Goal: Task Accomplishment & Management: Manage account settings

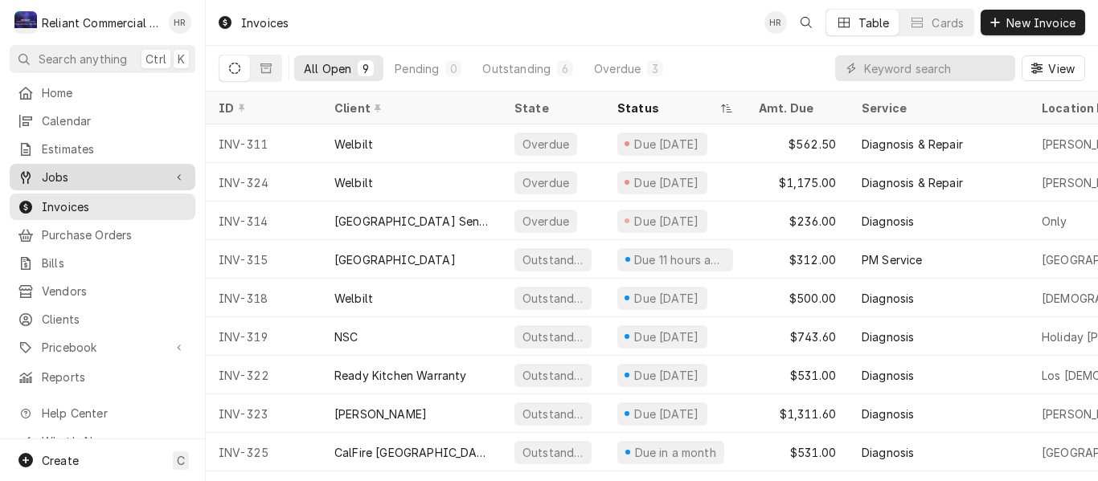
click at [66, 173] on span "Jobs" at bounding box center [102, 177] width 121 height 17
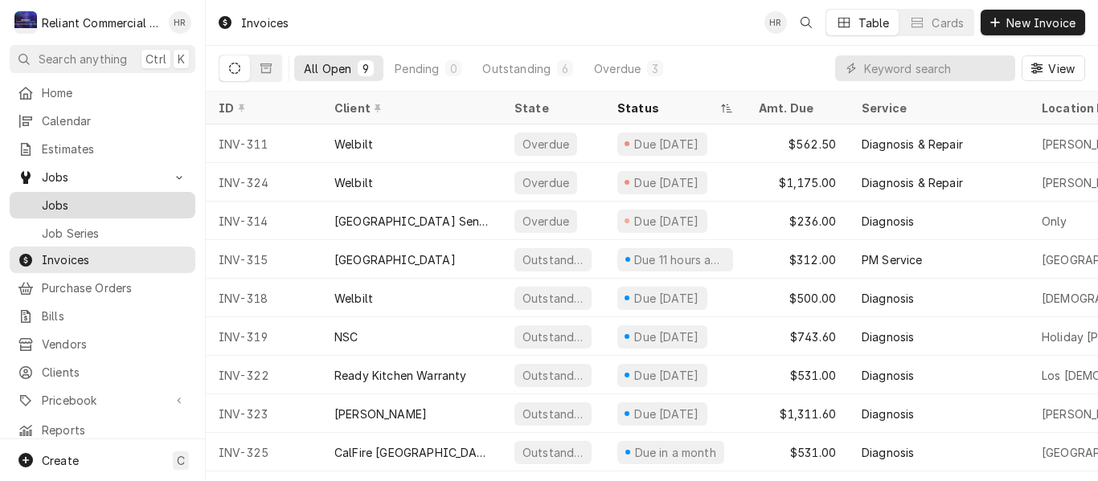
click at [68, 199] on span "Jobs" at bounding box center [114, 205] width 145 height 17
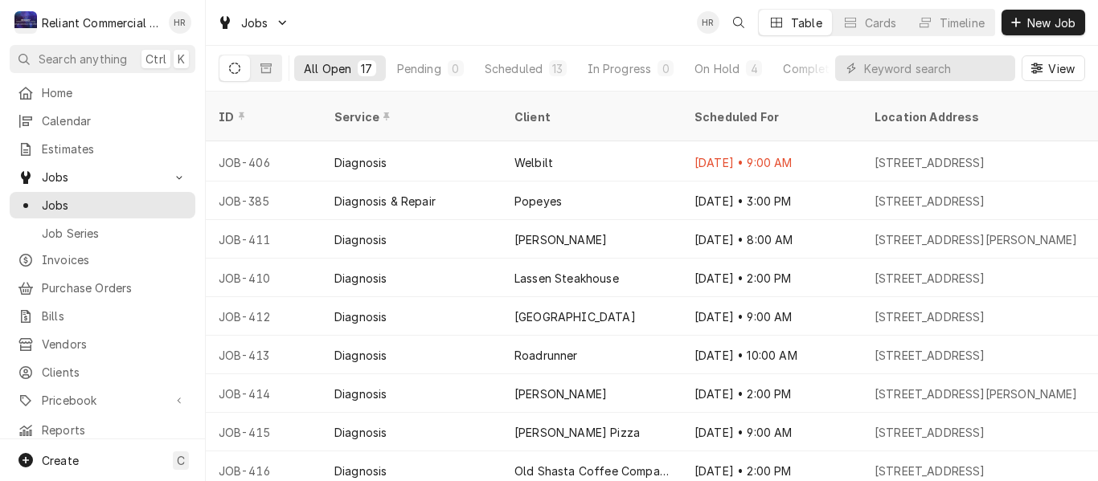
scroll to position [307, 0]
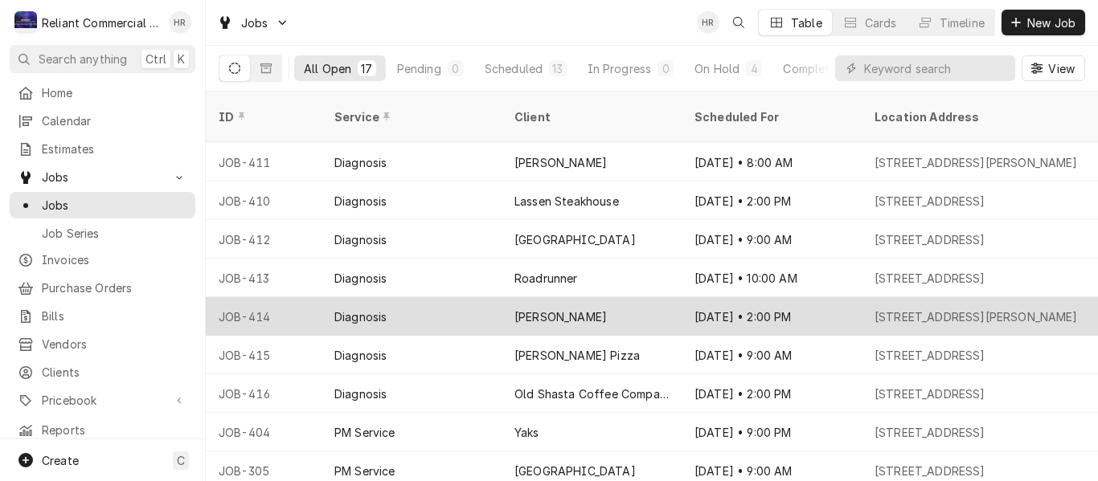
click at [444, 297] on div "Diagnosis" at bounding box center [411, 316] width 180 height 39
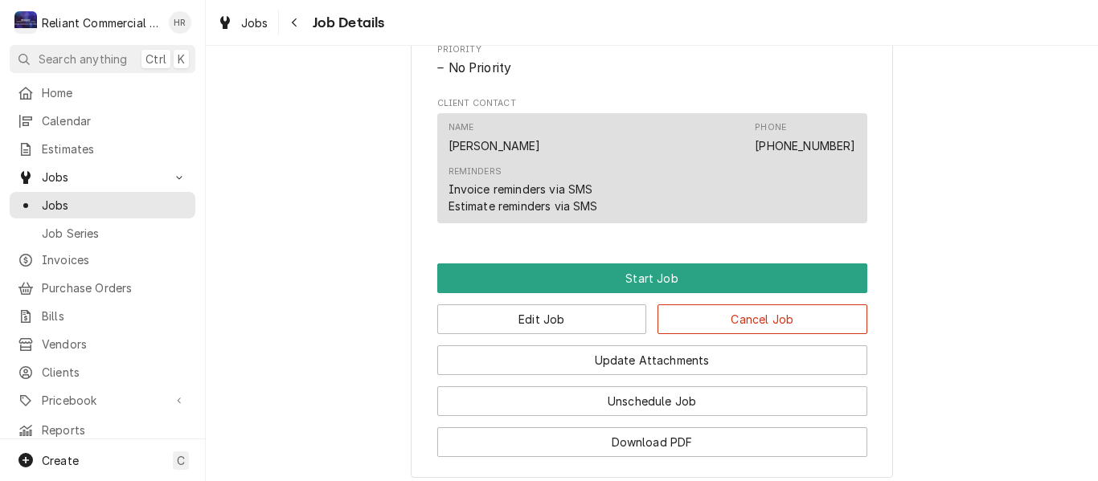
scroll to position [804, 0]
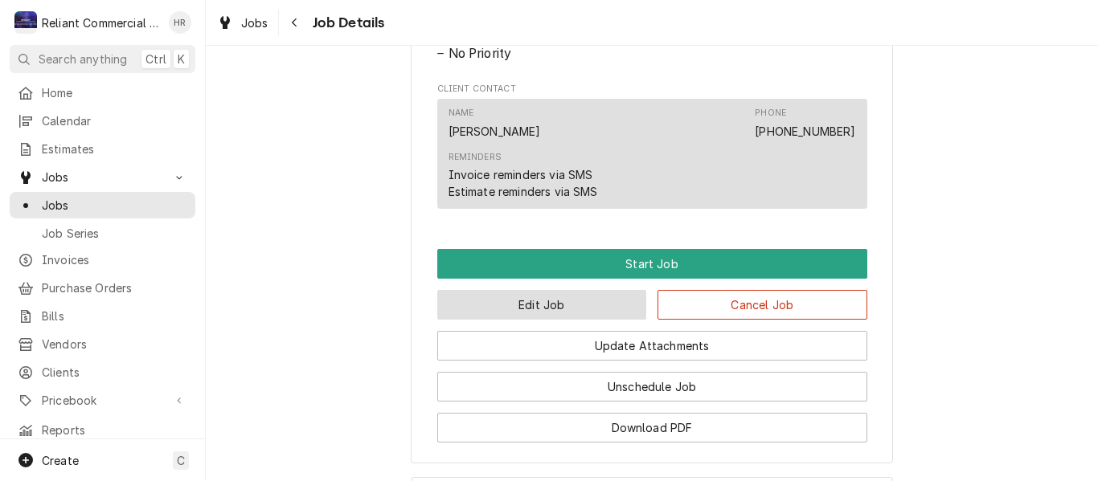
click at [555, 320] on button "Edit Job" at bounding box center [542, 305] width 210 height 30
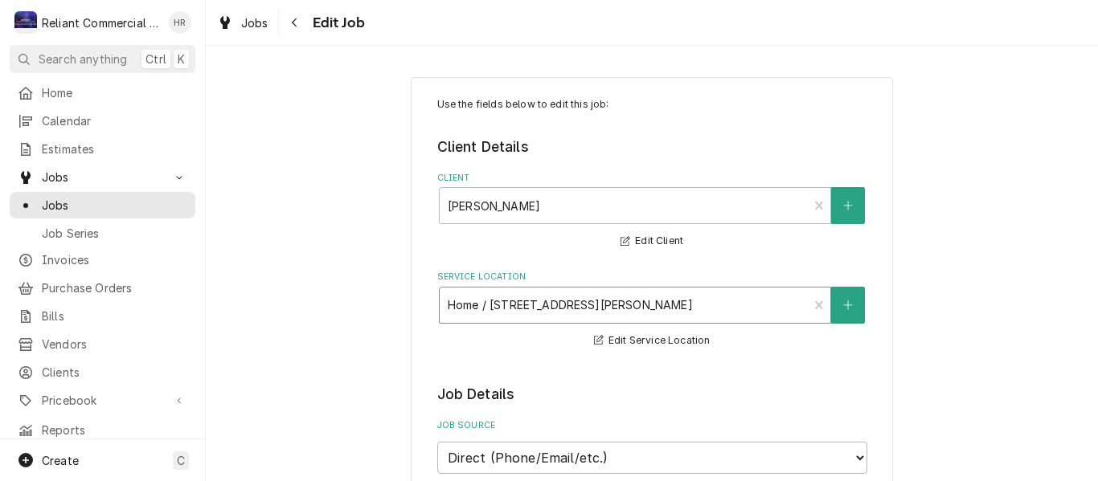
type textarea "x"
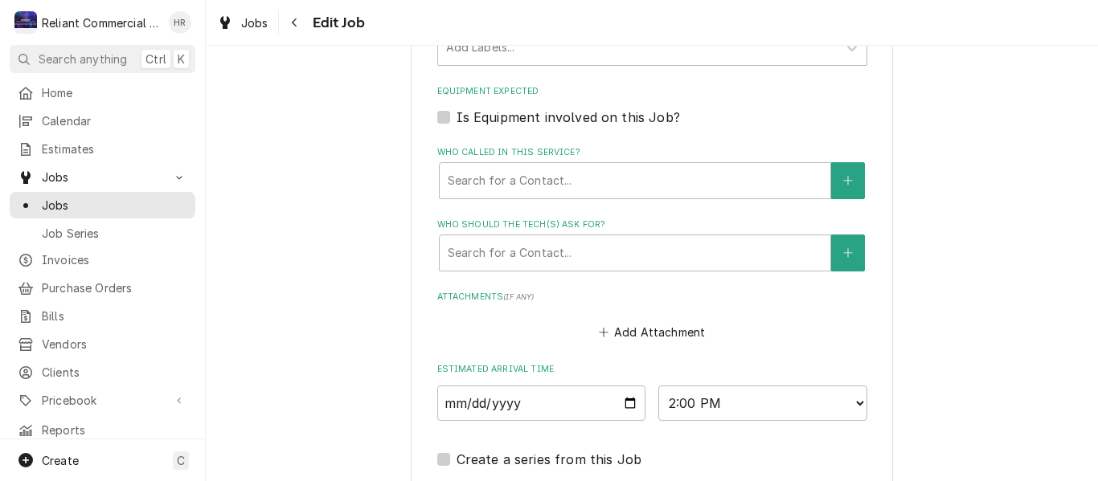
scroll to position [1045, 0]
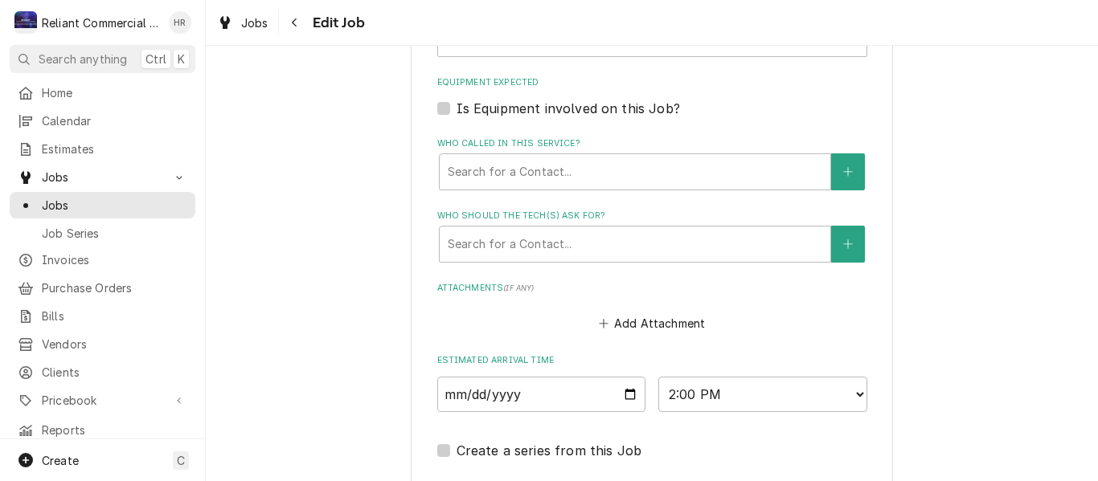
click at [457, 111] on label "Is Equipment involved on this Job?" at bounding box center [568, 108] width 223 height 19
click at [457, 111] on input "Equipment Expected" at bounding box center [672, 116] width 430 height 35
checkbox input "true"
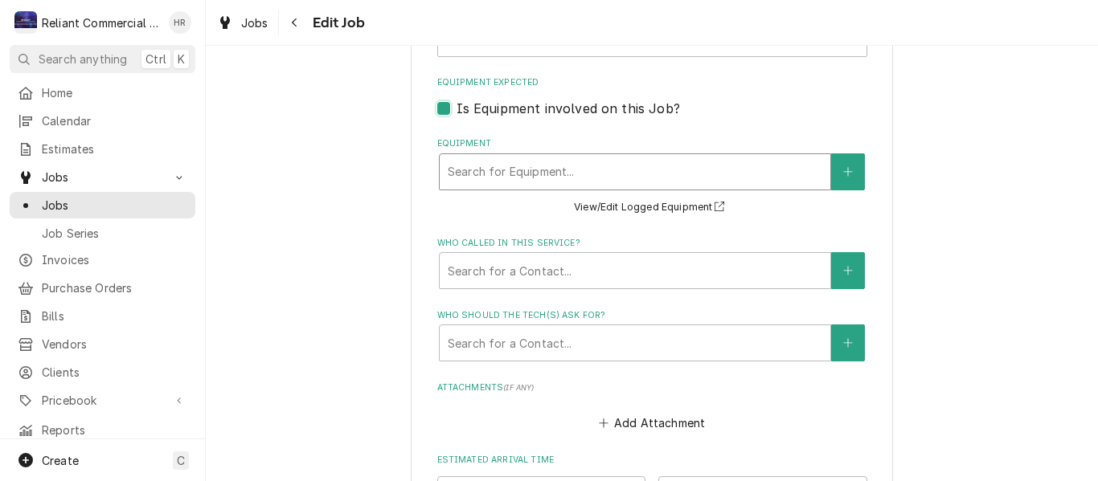
type textarea "x"
click at [742, 168] on div "Equipment" at bounding box center [635, 172] width 375 height 29
click at [833, 170] on button "Equipment" at bounding box center [848, 172] width 34 height 37
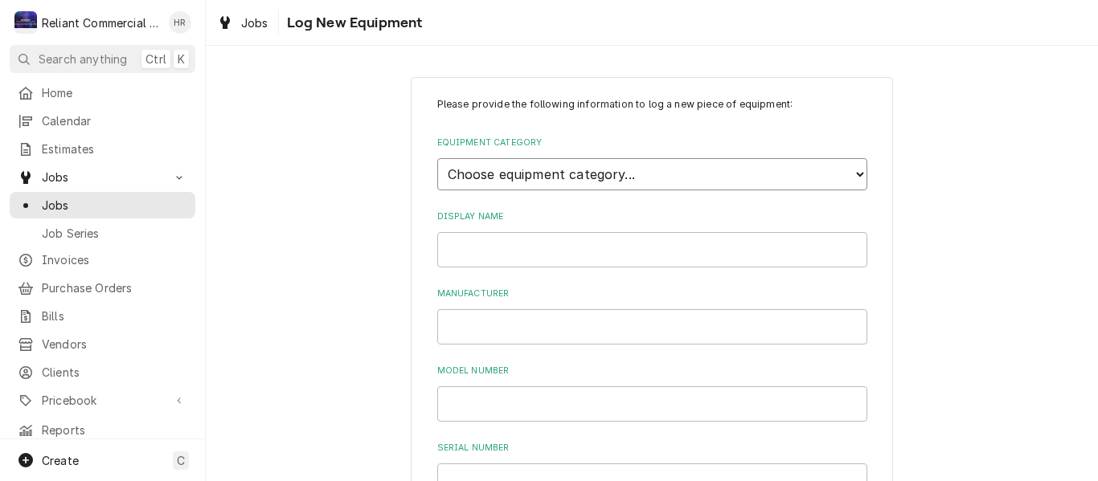
click at [715, 176] on select "Choose equipment category... Cooking Equipment Fryers Ovens and Ranges Concessi…" at bounding box center [652, 174] width 430 height 32
select select "4"
click at [437, 158] on select "Choose equipment category... Cooking Equipment Fryers Ovens and Ranges Concessi…" at bounding box center [652, 174] width 430 height 32
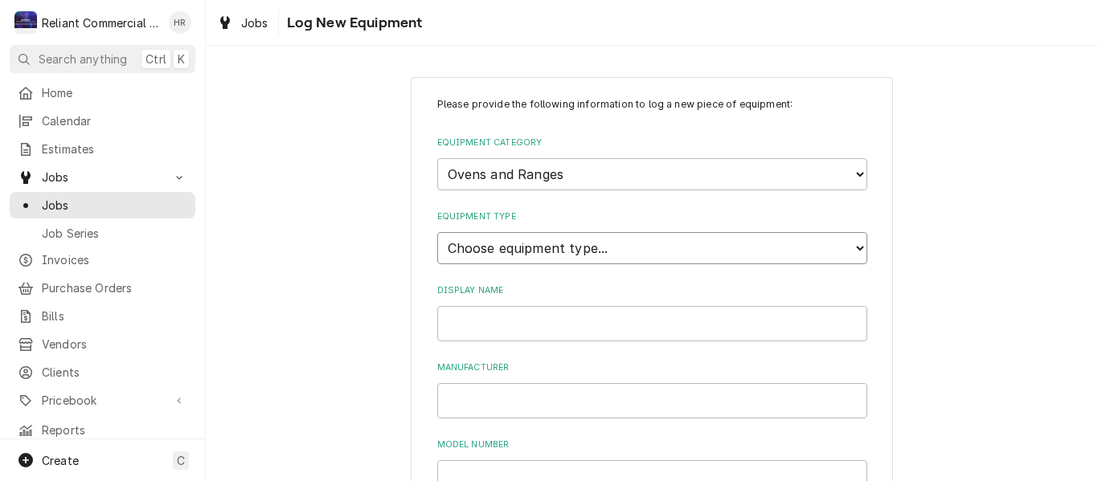
click at [593, 251] on select "Choose equipment type... Combi Oven Convection Oven Countertop Electric Range C…" at bounding box center [652, 248] width 430 height 32
select select "27"
click at [437, 232] on select "Choose equipment type... Combi Oven Convection Oven Countertop Electric Range C…" at bounding box center [652, 248] width 430 height 32
click at [567, 327] on input "Display Name" at bounding box center [652, 323] width 430 height 35
type input "American Range 1"
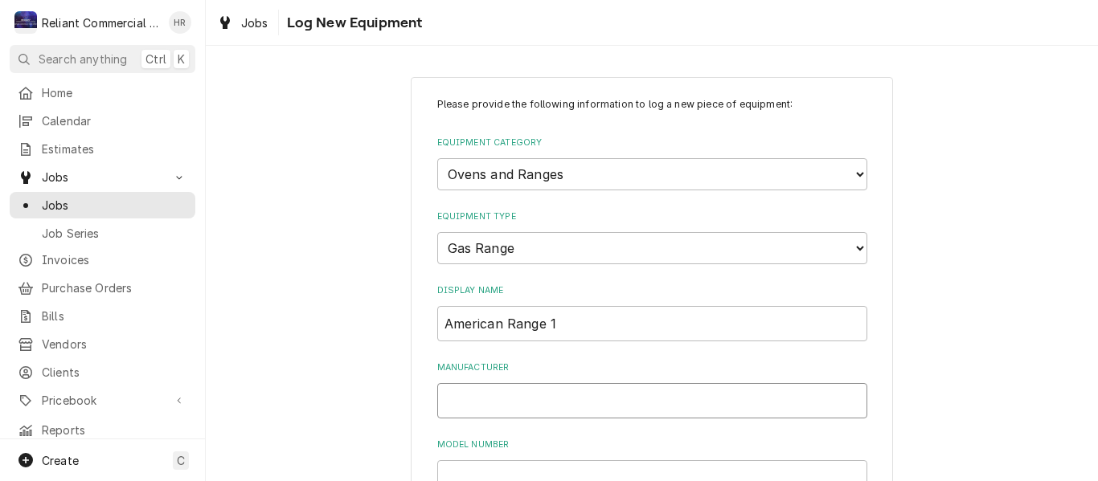
click at [533, 397] on input "Manufacturer" at bounding box center [652, 400] width 430 height 35
click at [569, 404] on input "Manufacturer" at bounding box center [652, 400] width 430 height 35
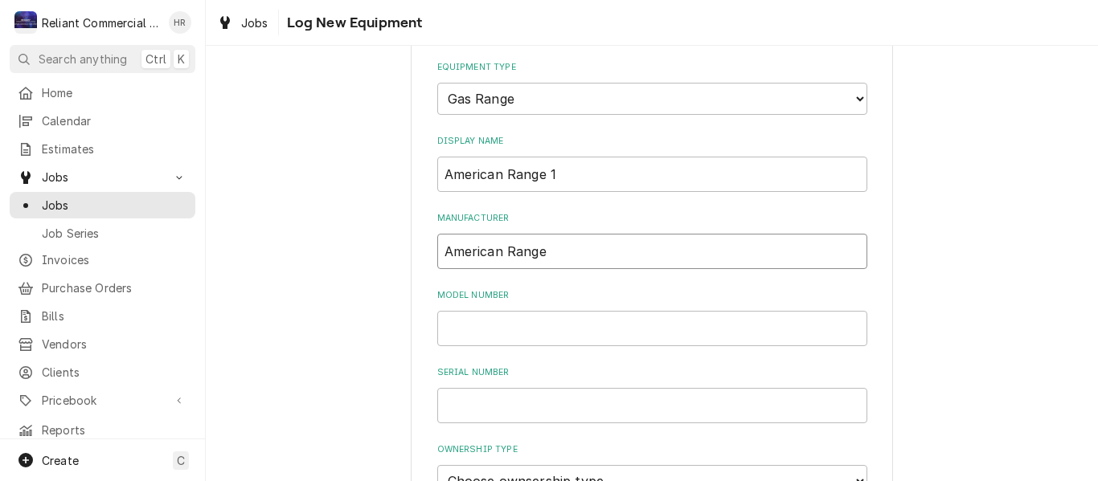
scroll to position [321, 0]
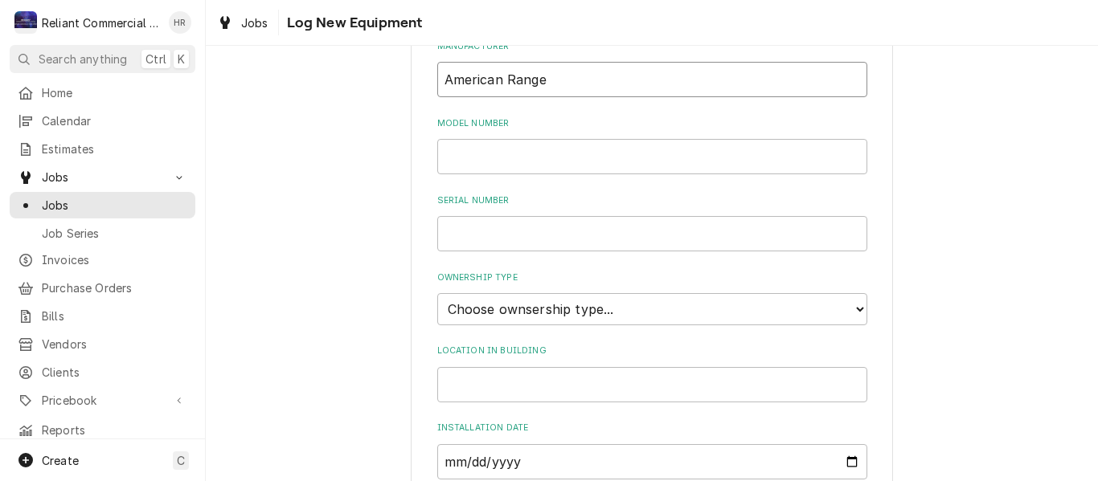
type input "American Range"
click at [677, 309] on select "Choose ownsership type... Unknown Owned Leased Rented" at bounding box center [652, 309] width 430 height 32
select select "1"
click at [437, 293] on select "Choose ownsership type... Unknown Owned Leased Rented" at bounding box center [652, 309] width 430 height 32
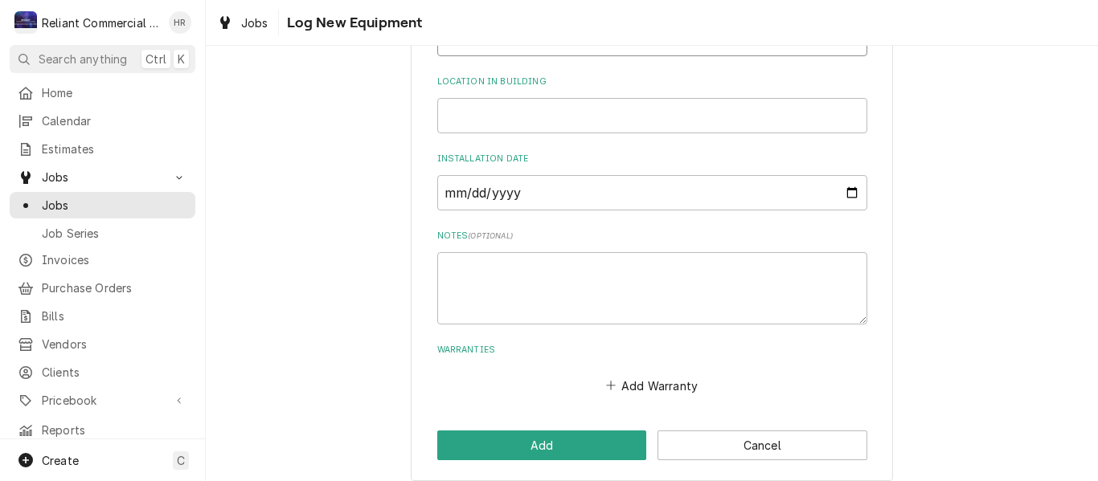
scroll to position [604, 0]
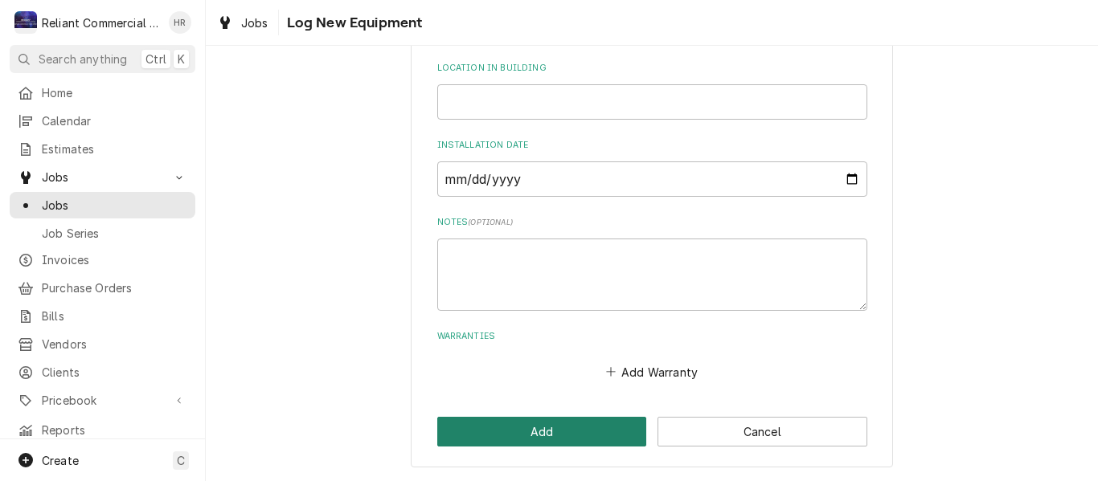
click at [571, 436] on button "Add" at bounding box center [542, 432] width 210 height 30
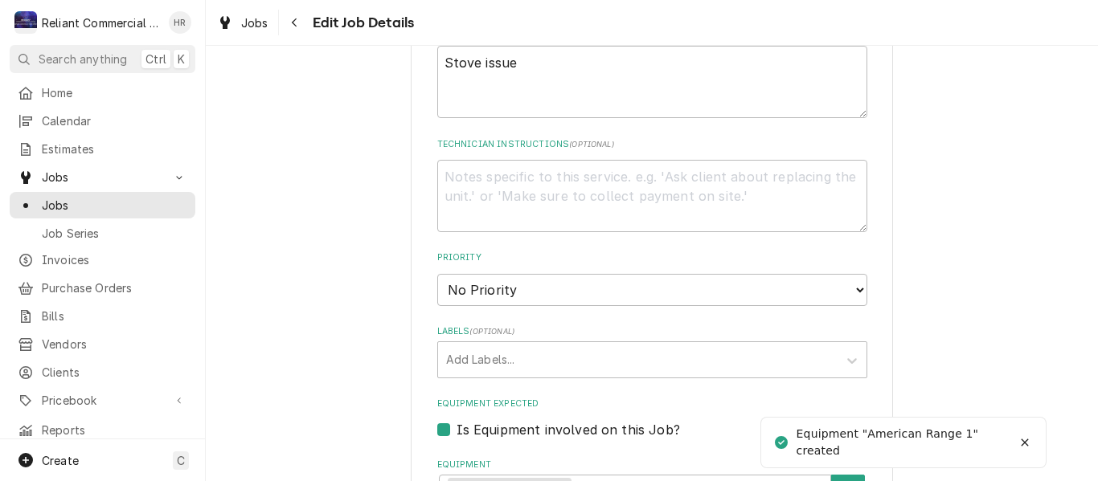
scroll to position [563, 0]
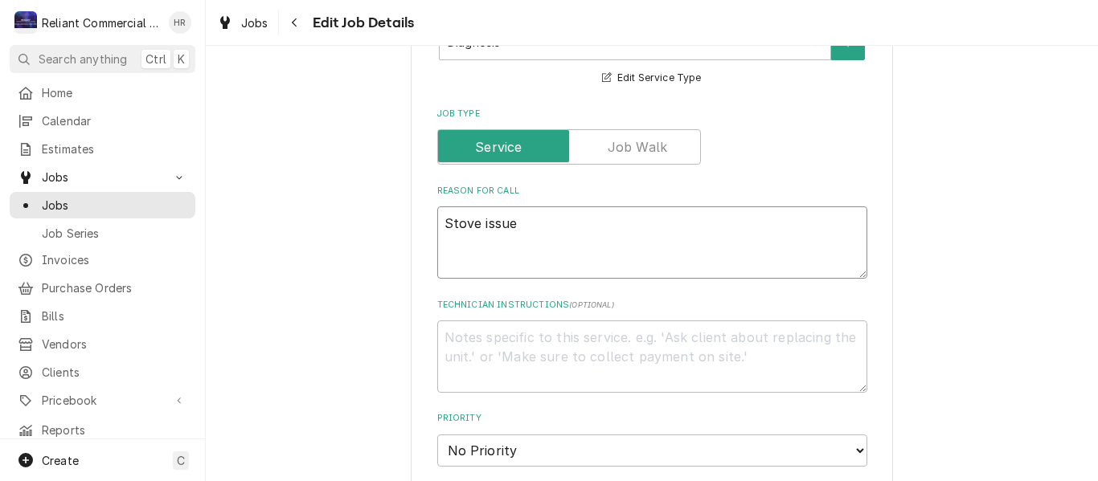
click at [574, 230] on textarea "Stove issue" at bounding box center [652, 243] width 430 height 72
type textarea "x"
type textarea "Stove issu"
type textarea "x"
type textarea "Stove iss"
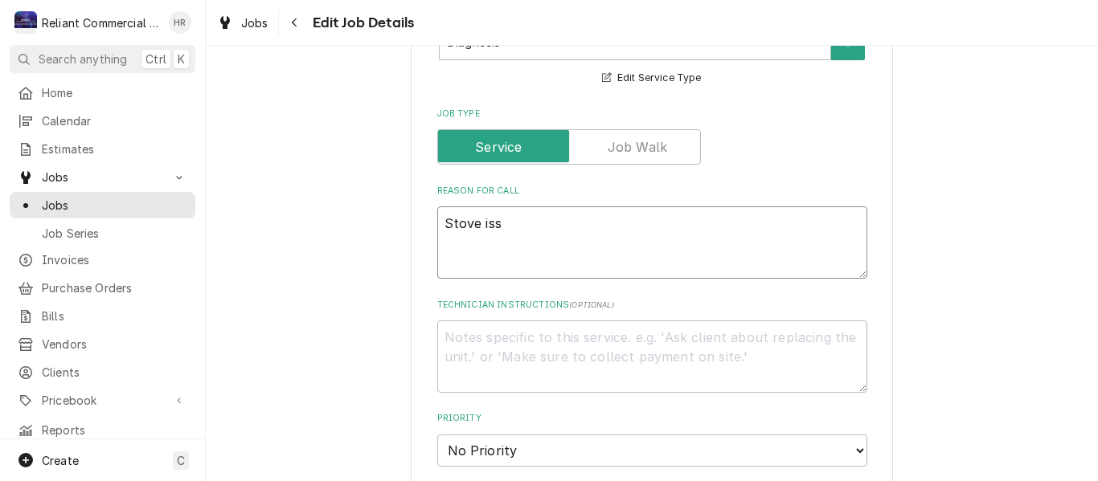
type textarea "x"
type textarea "Stove is"
type textarea "x"
type textarea "Stove i"
type textarea "x"
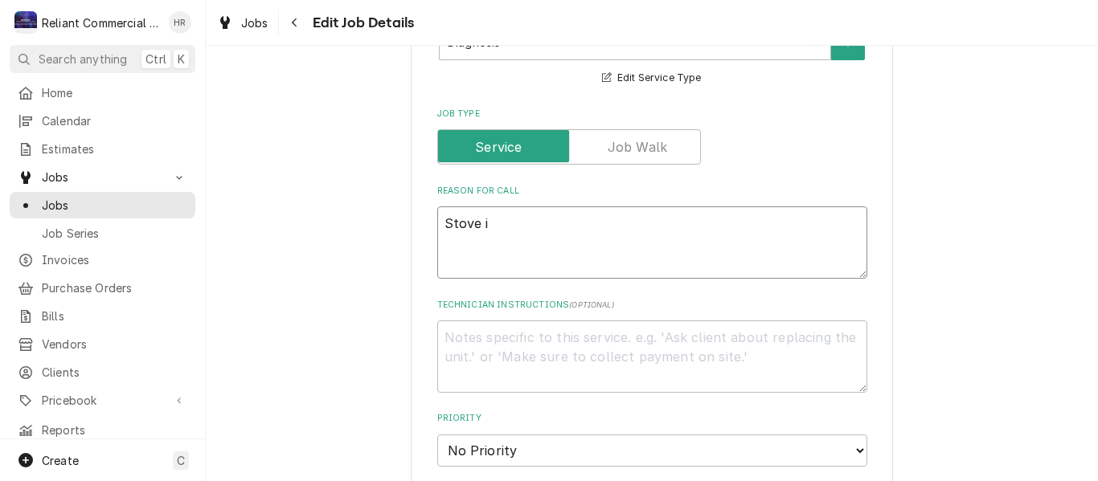
type textarea "Stove"
type textarea "x"
type textarea "Stove"
type textarea "x"
type textarea "Stov"
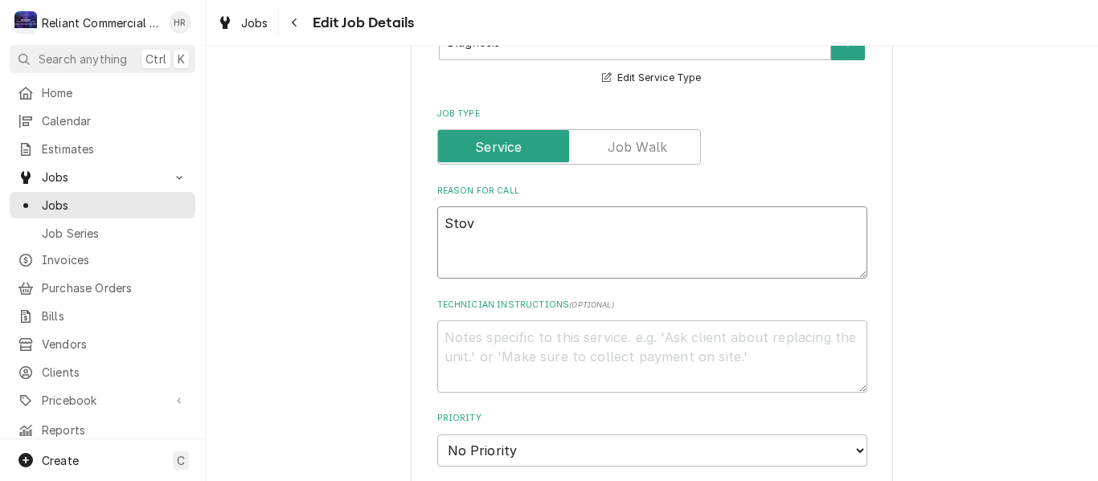
type textarea "x"
type textarea "Sto"
type textarea "x"
type textarea "S"
type textarea "x"
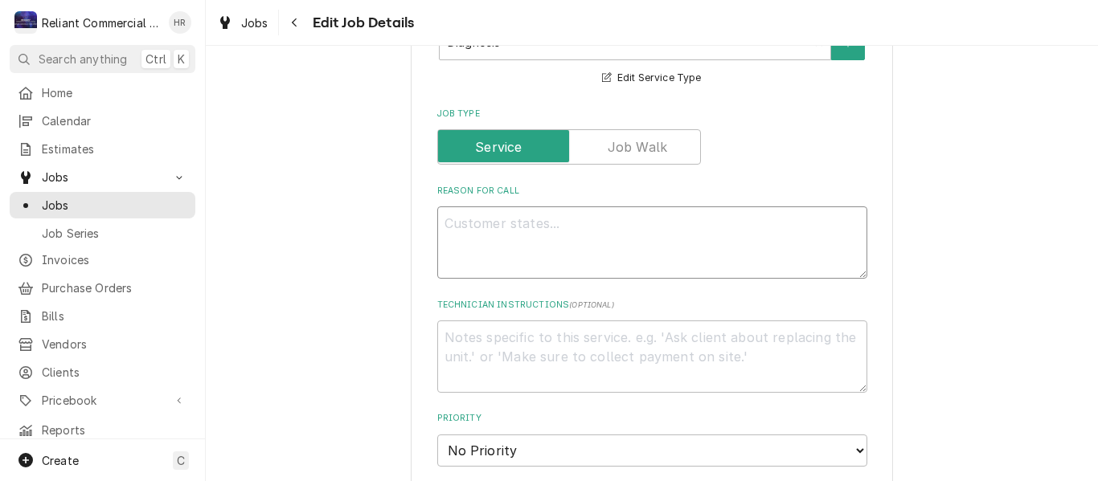
type textarea "S"
type textarea "x"
type textarea "Sm"
type textarea "x"
type textarea "Sme"
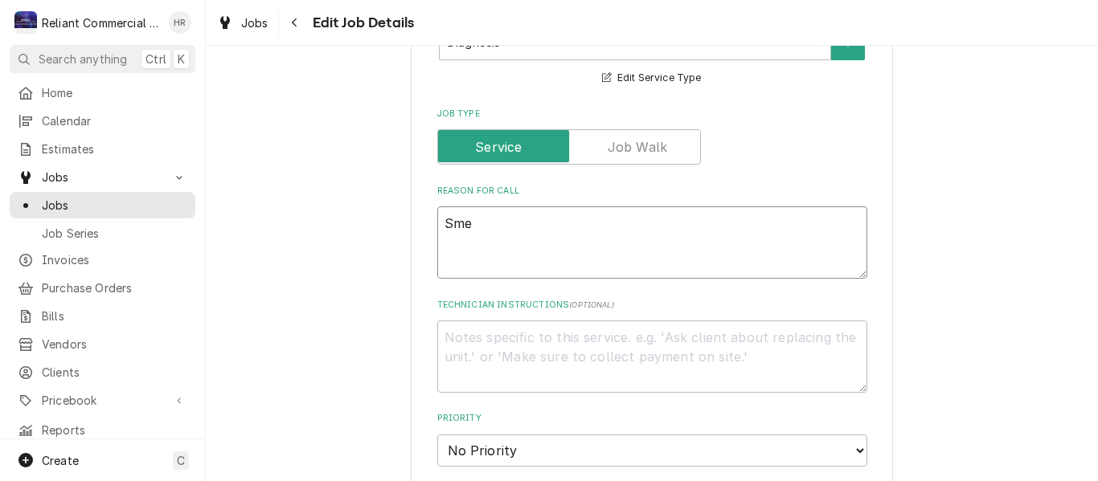
type textarea "x"
type textarea "Smel"
type textarea "x"
type textarea "Smell"
type textarea "x"
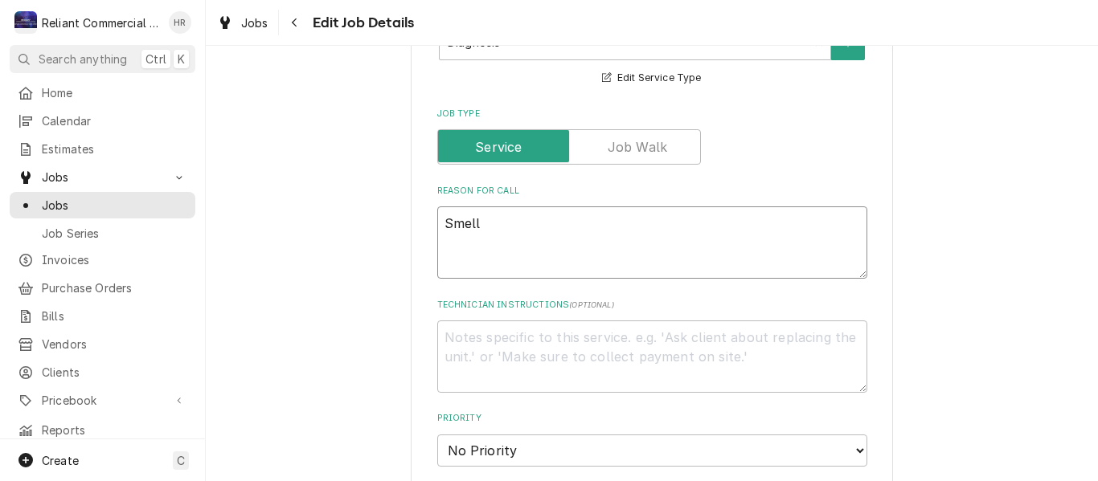
type textarea "Smells"
type textarea "x"
type textarea "Smells"
type textarea "x"
type textarea "Smells g"
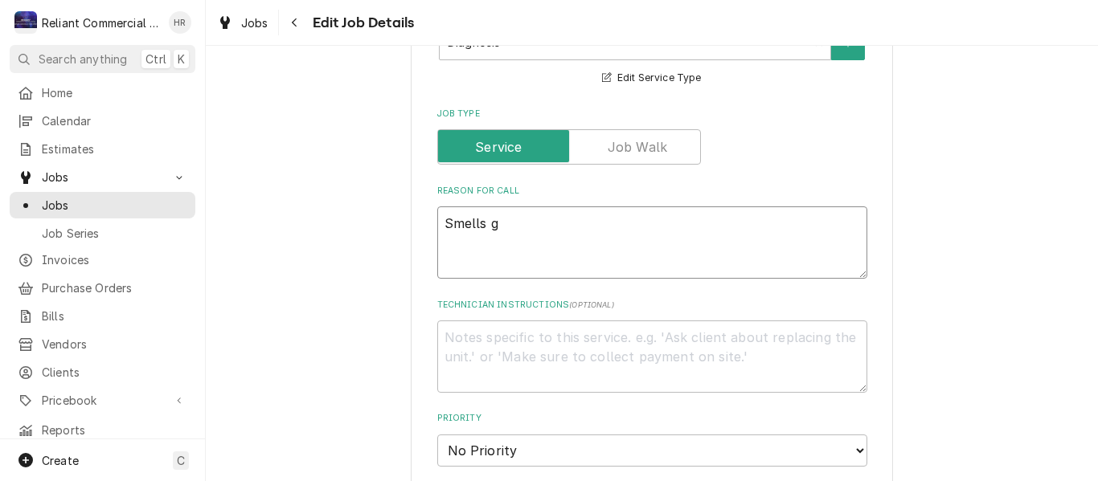
type textarea "x"
type textarea "Smells ga"
type textarea "x"
type textarea "Smells gas"
type textarea "x"
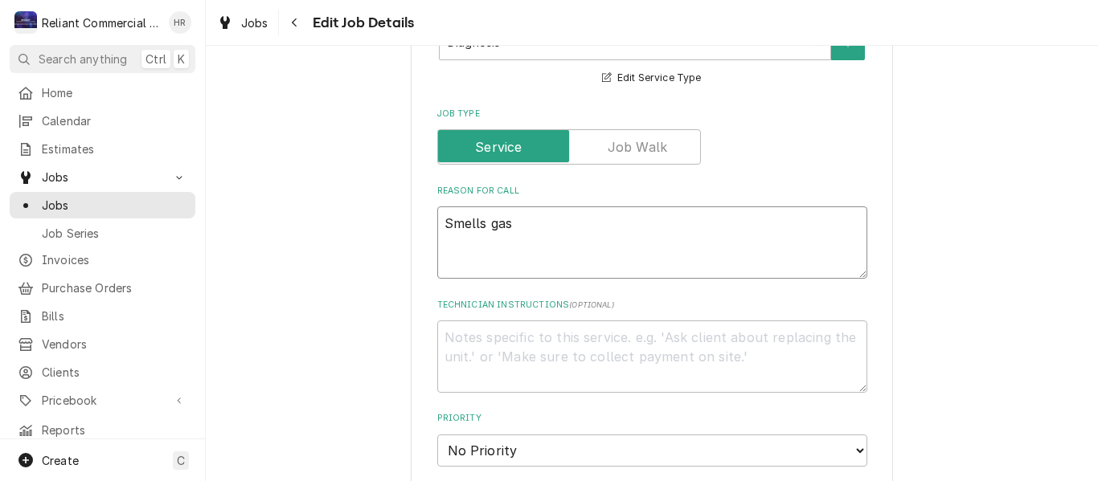
type textarea "Smells gas"
type textarea "x"
type textarea "Smells gas w"
type textarea "x"
type textarea "Smells gas wh"
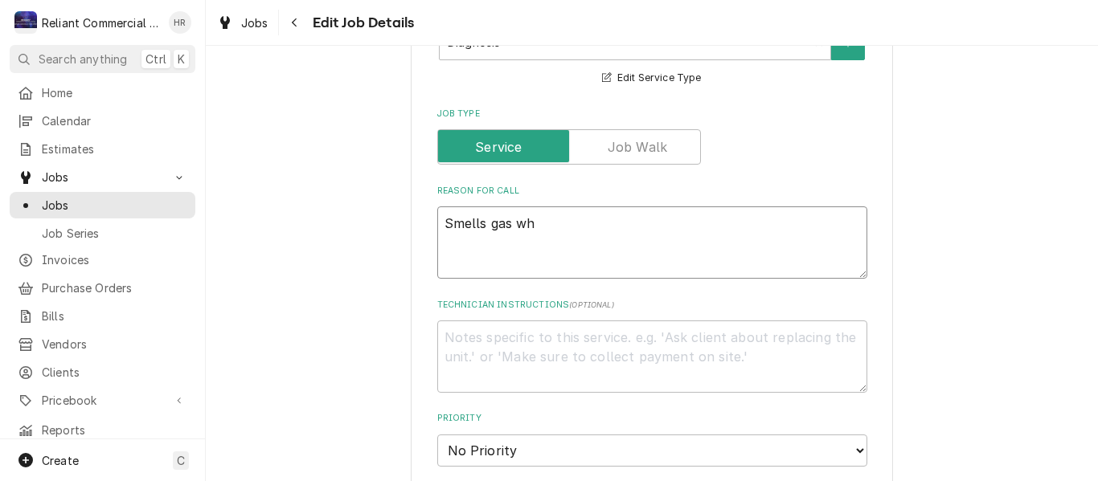
type textarea "x"
type textarea "Smells gas whe"
type textarea "x"
type textarea "Smells gas when"
type textarea "x"
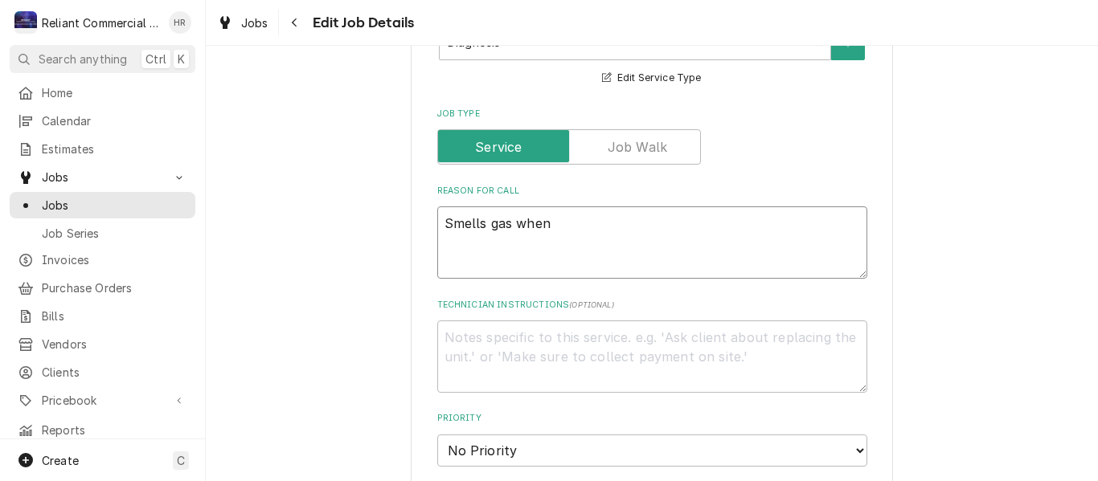
type textarea "Smells gas when"
type textarea "x"
type textarea "Smells gas when u"
type textarea "x"
type textarea "Smells gas when us"
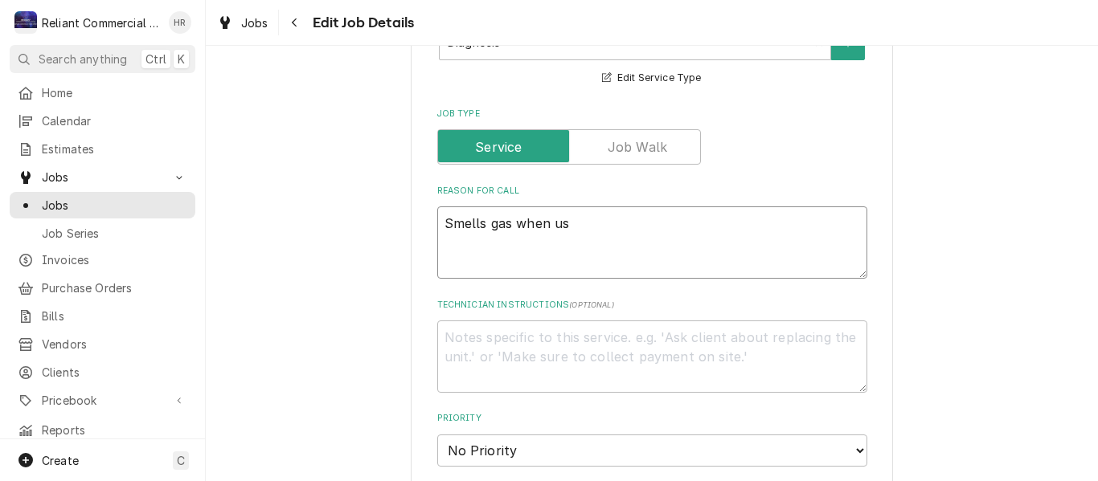
type textarea "x"
type textarea "Smells gas when usi"
type textarea "x"
type textarea "Smells gas when usin"
type textarea "x"
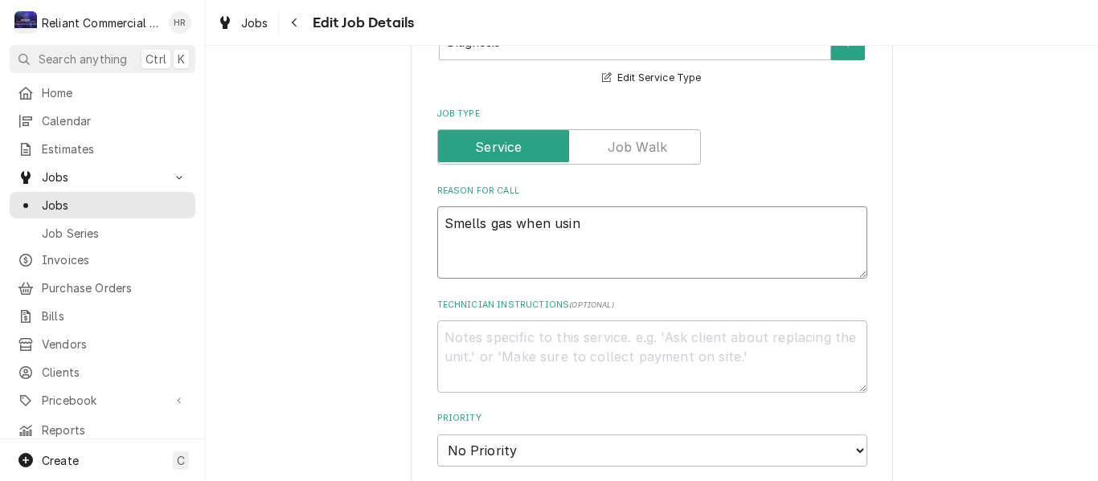
type textarea "Smells gas when using"
type textarea "x"
type textarea "Smells gas when using"
type textarea "x"
type textarea "Smells gas when using o"
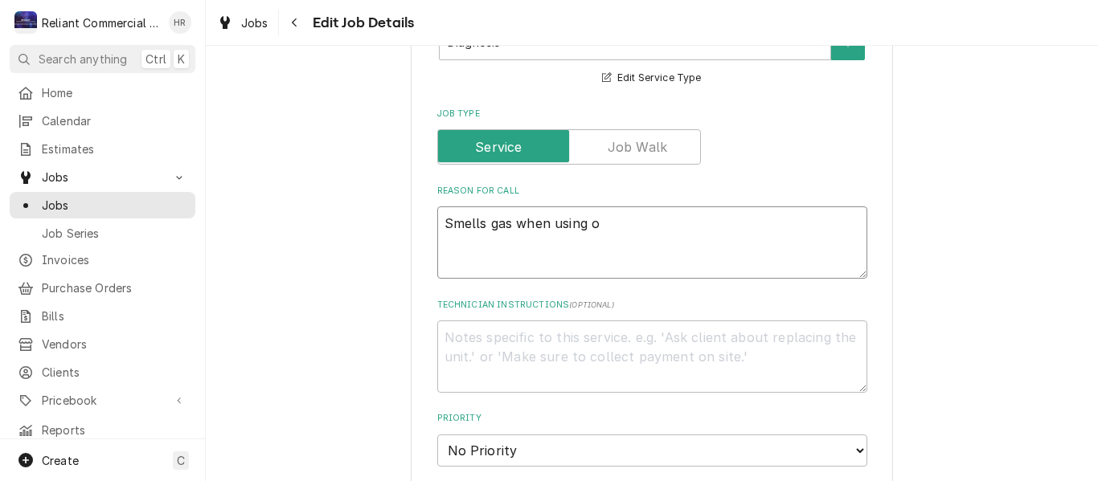
type textarea "x"
type textarea "Smells gas when using ov"
type textarea "x"
type textarea "Smells gas when using ove"
type textarea "x"
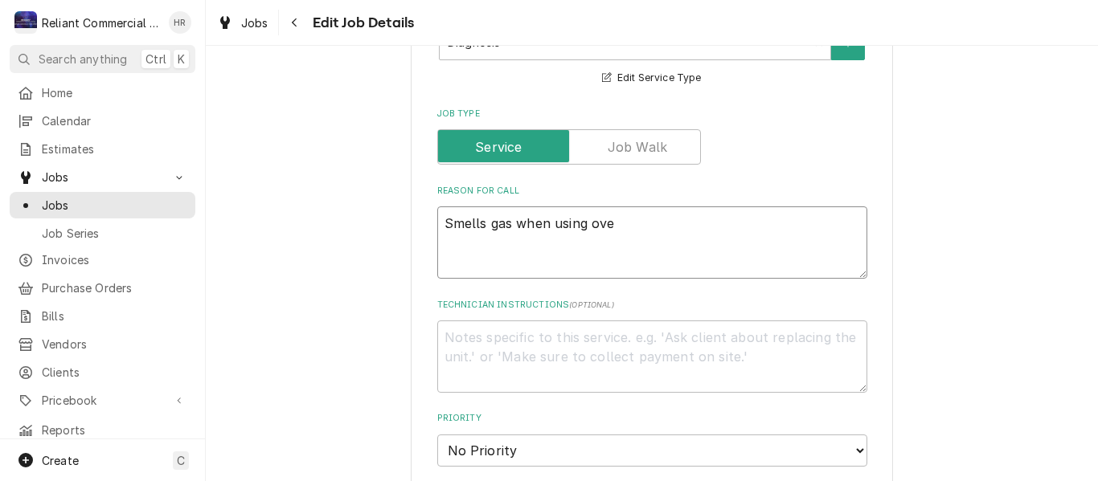
type textarea "Smells gas when using oven"
type textarea "x"
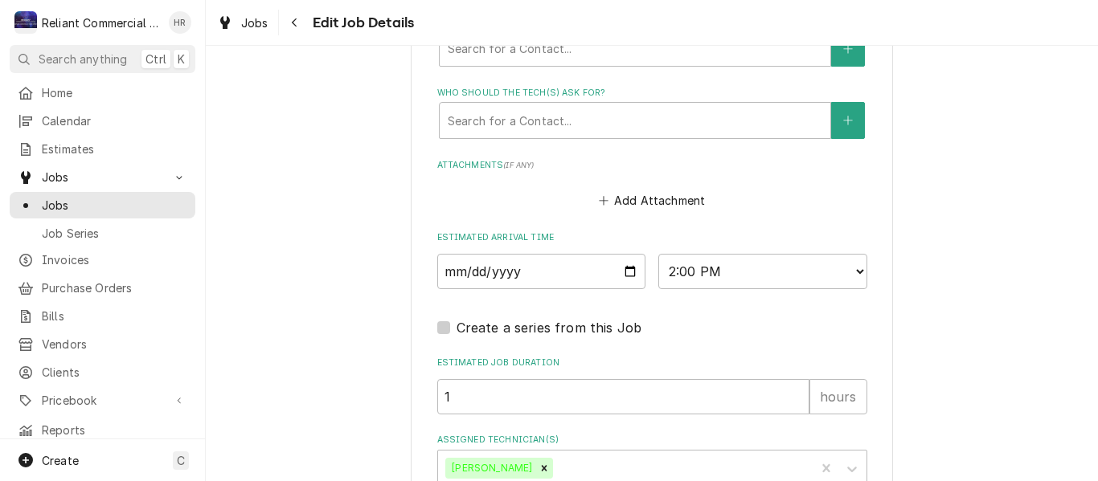
scroll to position [1391, 0]
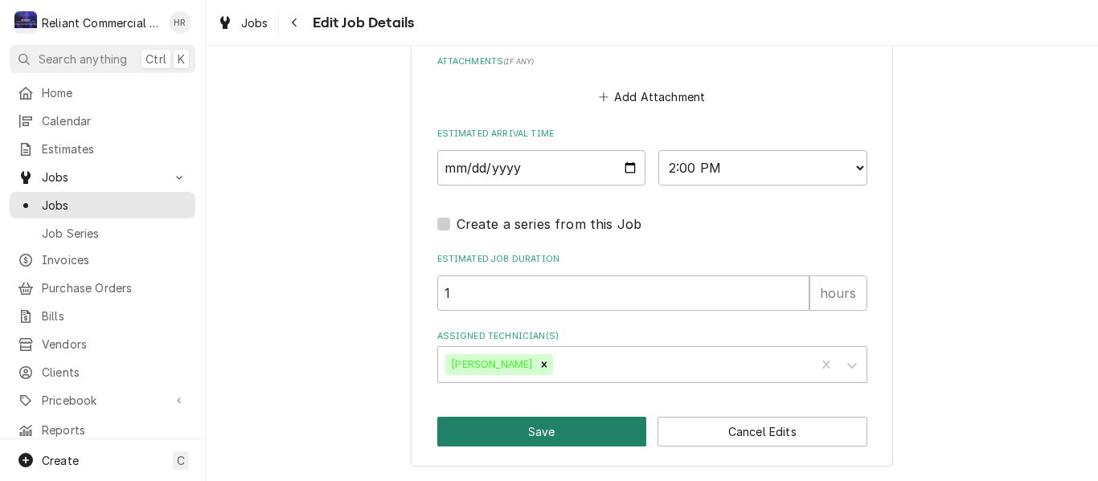
type textarea "Smells gas when using oven"
click at [526, 435] on button "Save" at bounding box center [542, 432] width 210 height 30
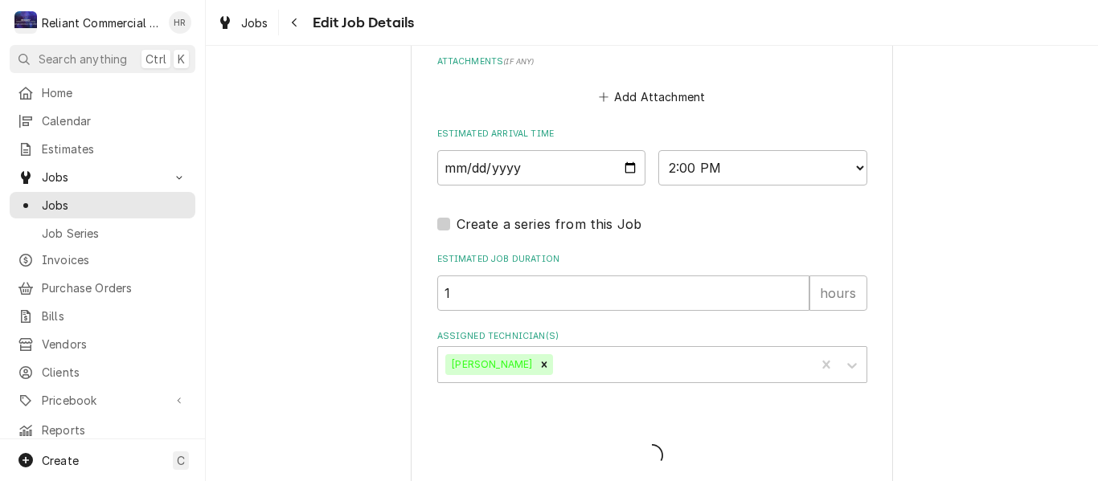
type textarea "x"
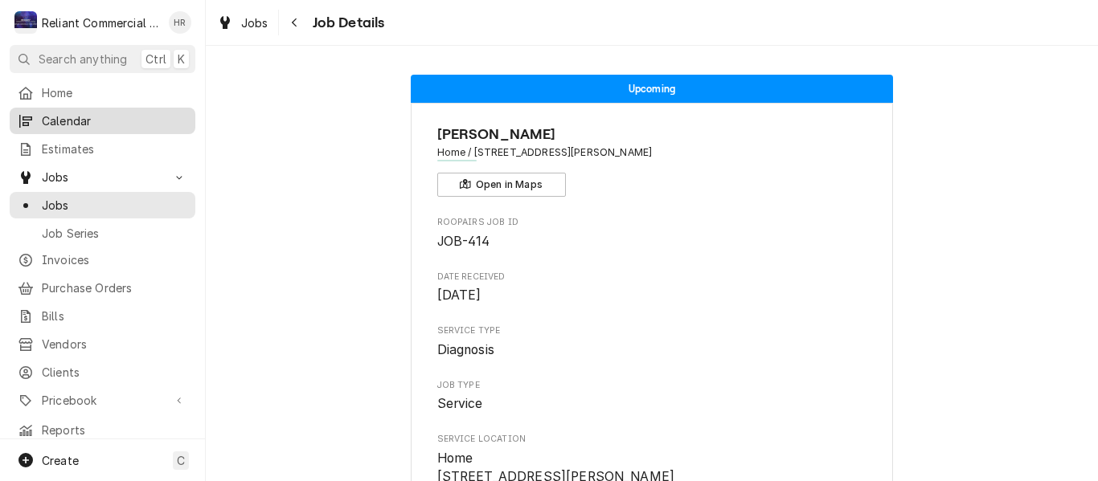
click at [72, 113] on span "Calendar" at bounding box center [114, 121] width 145 height 17
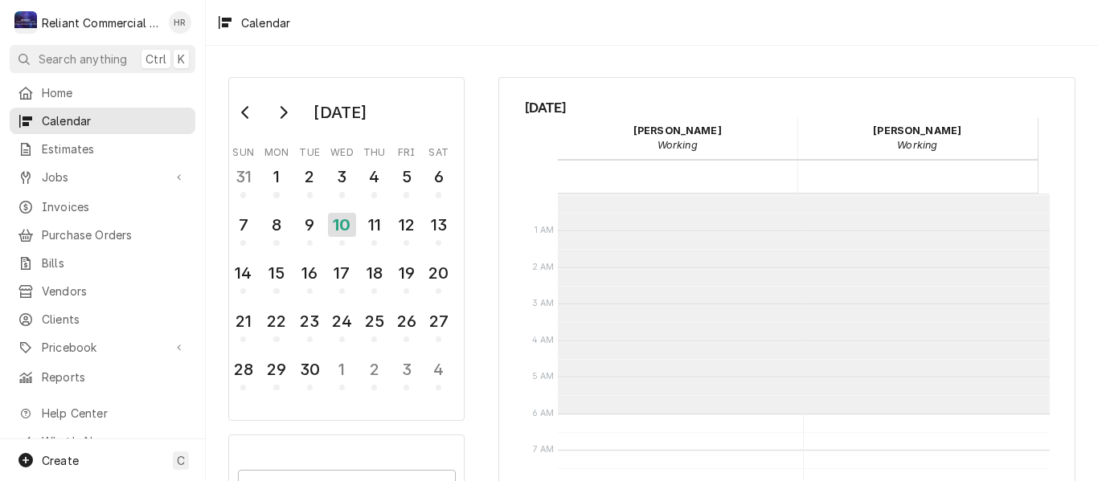
scroll to position [220, 0]
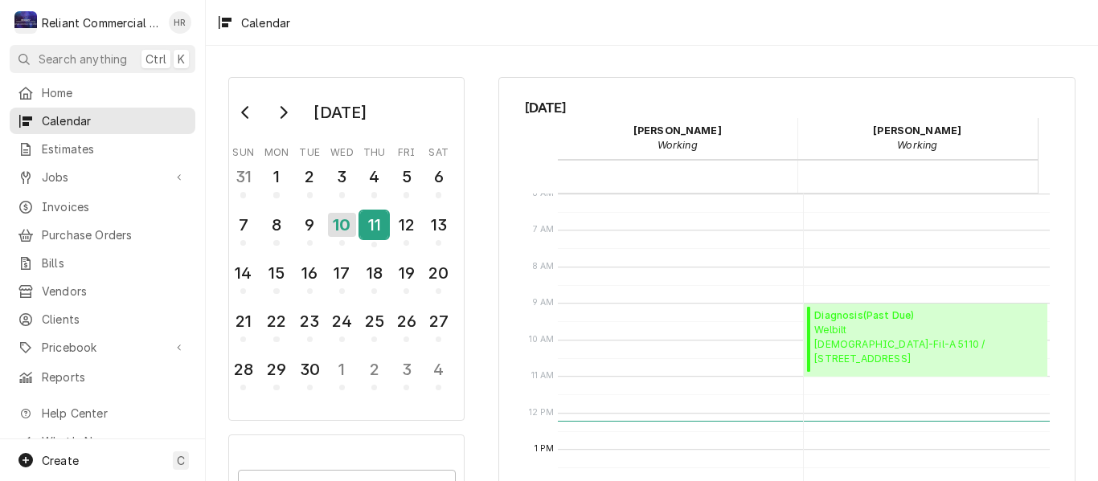
click at [366, 226] on div "11" at bounding box center [374, 224] width 28 height 27
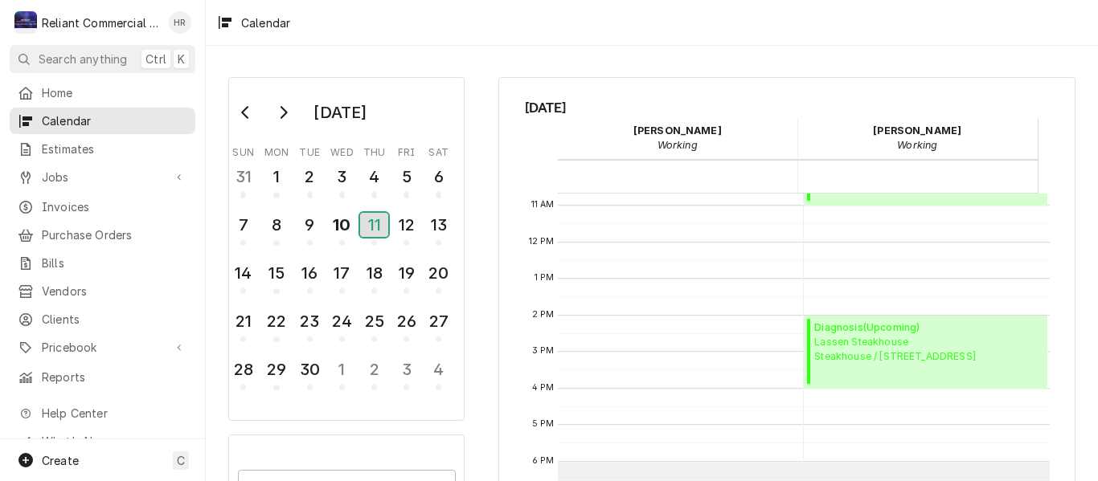
scroll to position [312, 0]
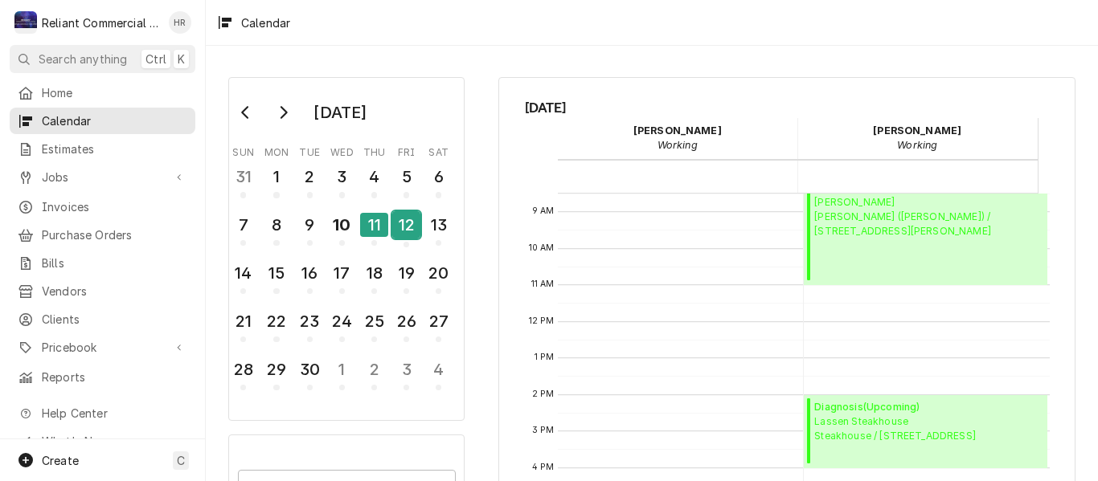
click at [399, 229] on div "12" at bounding box center [406, 224] width 28 height 27
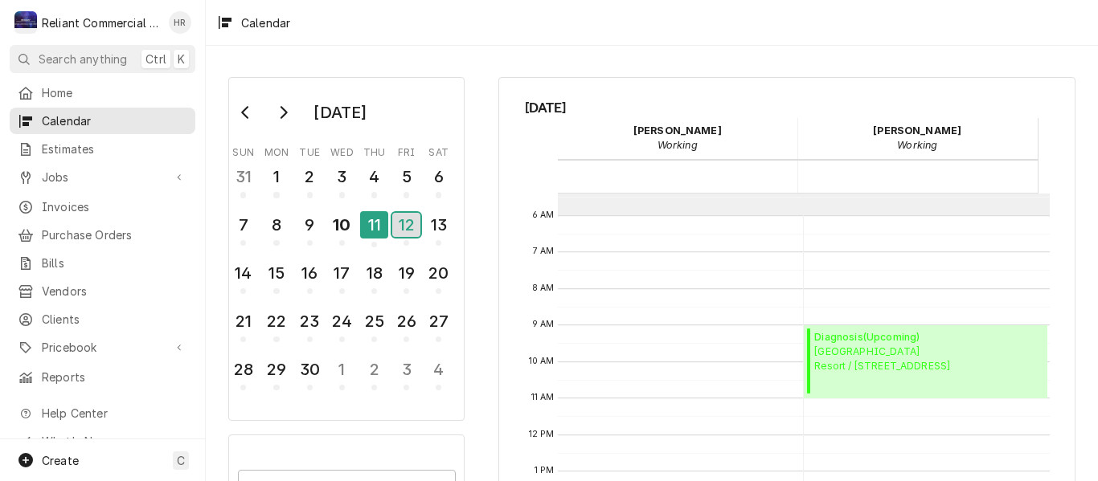
scroll to position [151, 0]
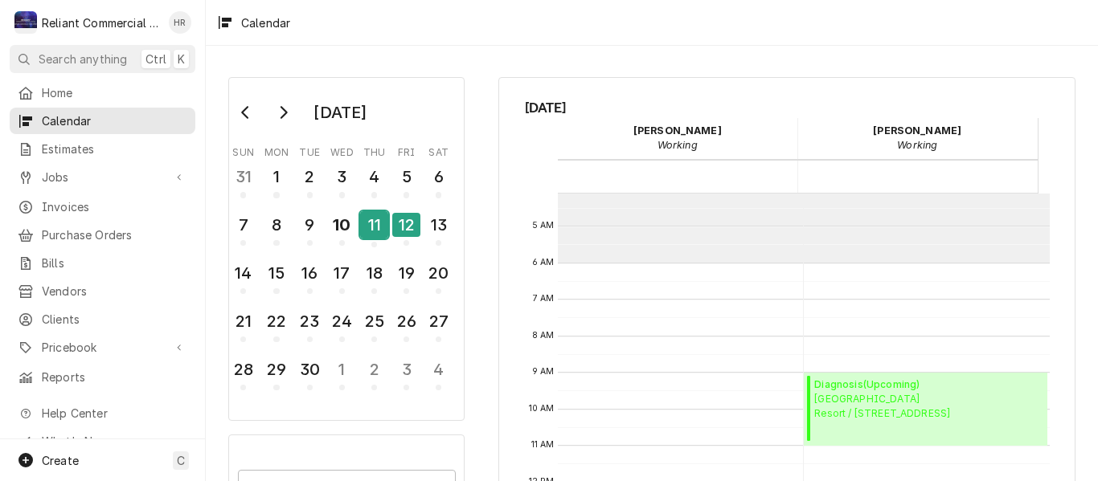
click at [376, 225] on div "11" at bounding box center [374, 224] width 28 height 27
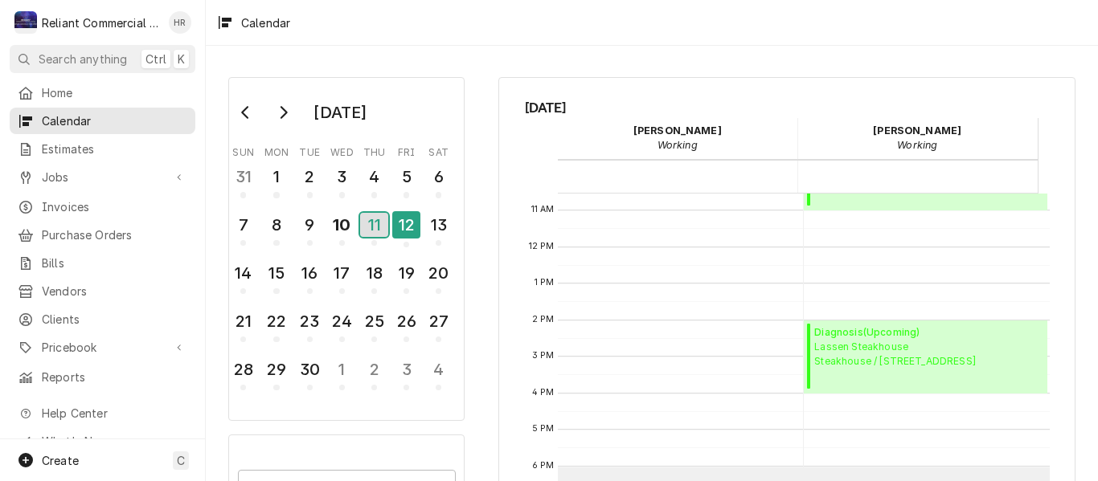
scroll to position [391, 0]
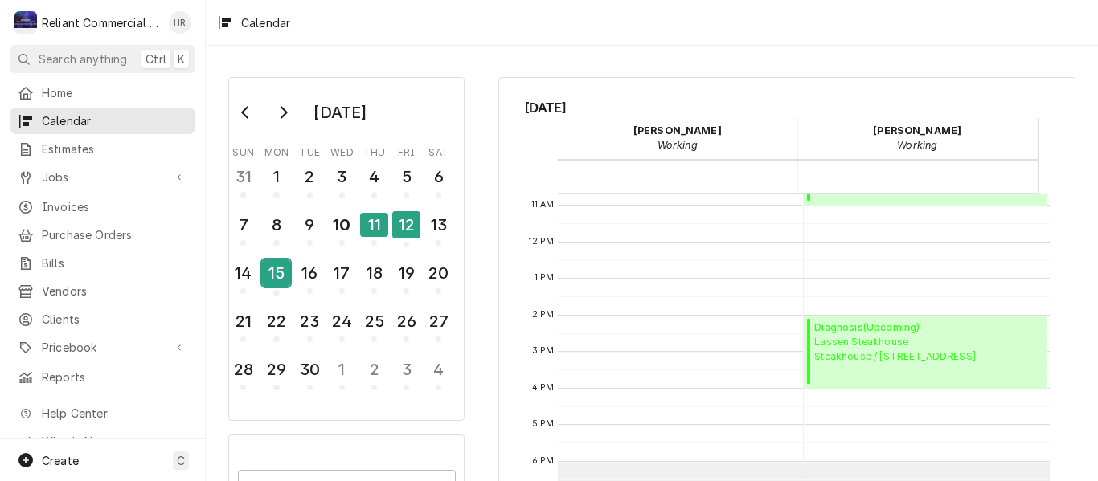
click at [281, 273] on div "15" at bounding box center [276, 273] width 28 height 27
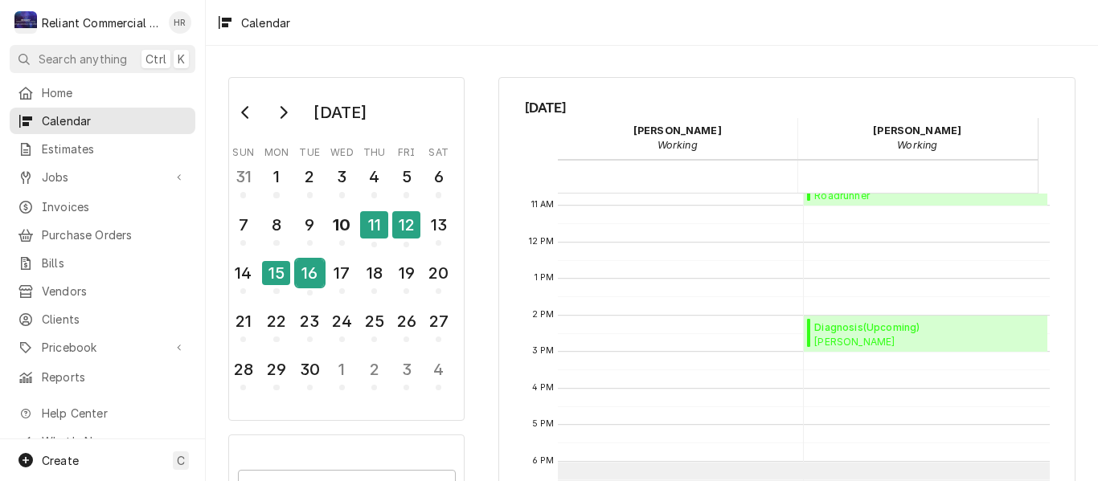
click at [301, 268] on div "16" at bounding box center [310, 273] width 28 height 27
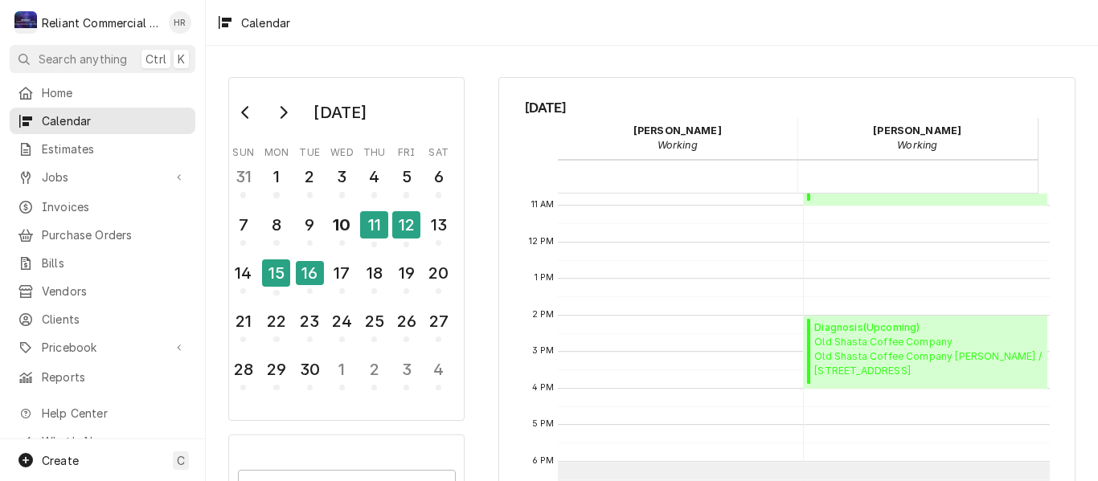
scroll to position [231, 0]
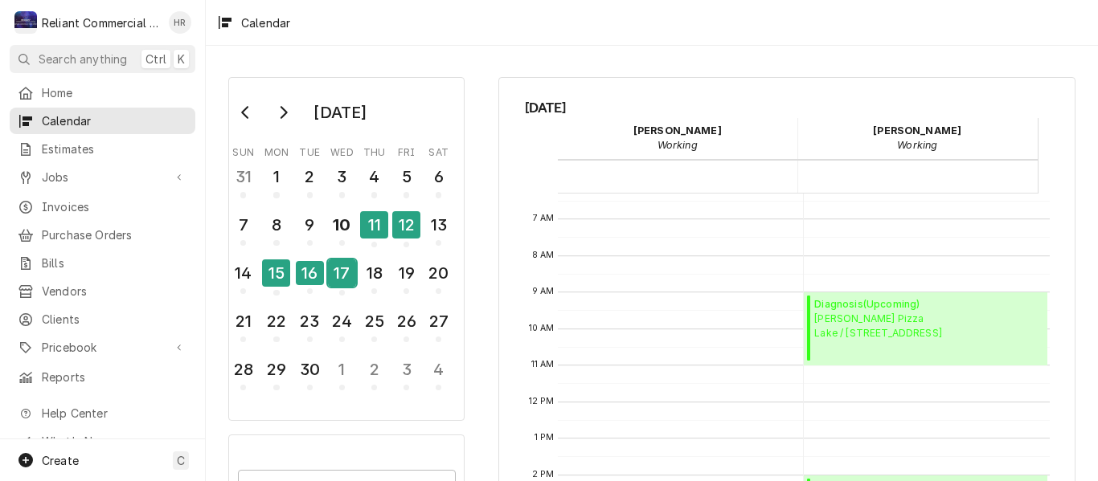
click at [337, 274] on div "17" at bounding box center [342, 273] width 28 height 27
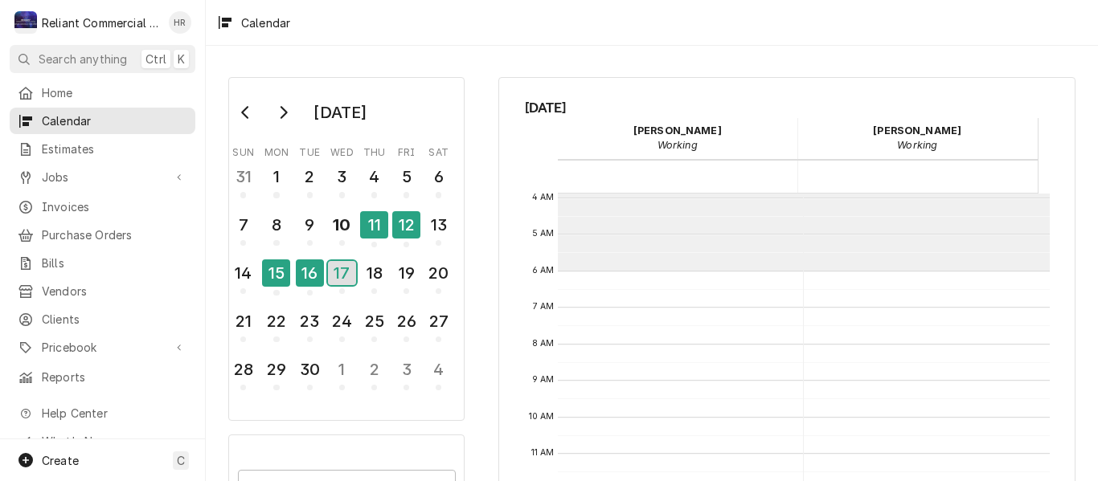
scroll to position [0, 0]
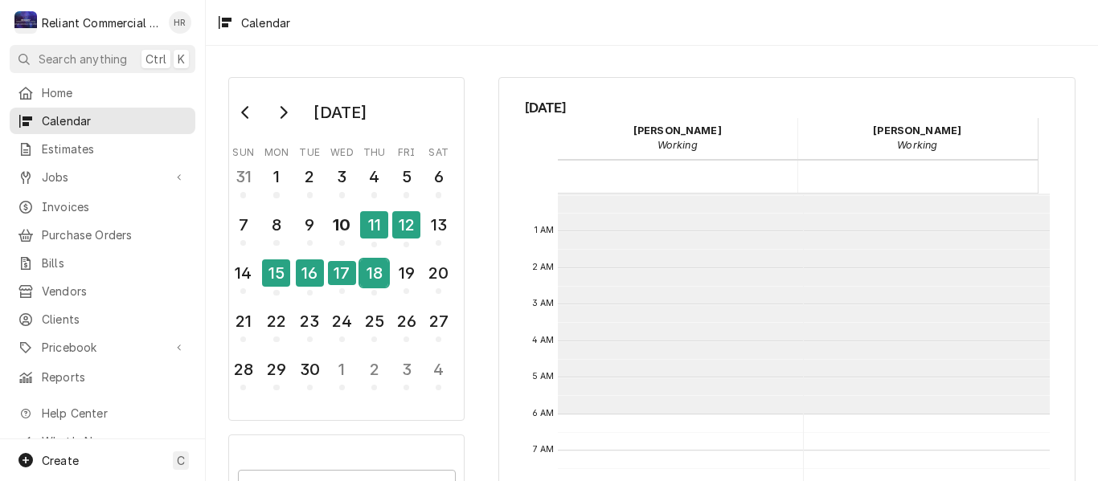
click at [373, 272] on div "18" at bounding box center [374, 273] width 28 height 27
